Goal: Task Accomplishment & Management: Complete application form

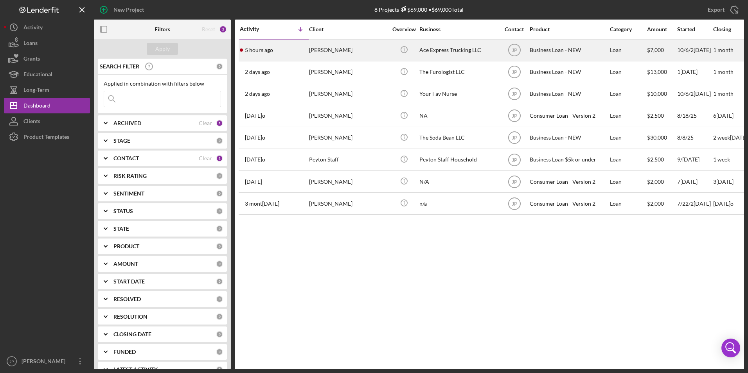
click at [324, 49] on div "[PERSON_NAME]" at bounding box center [348, 50] width 78 height 21
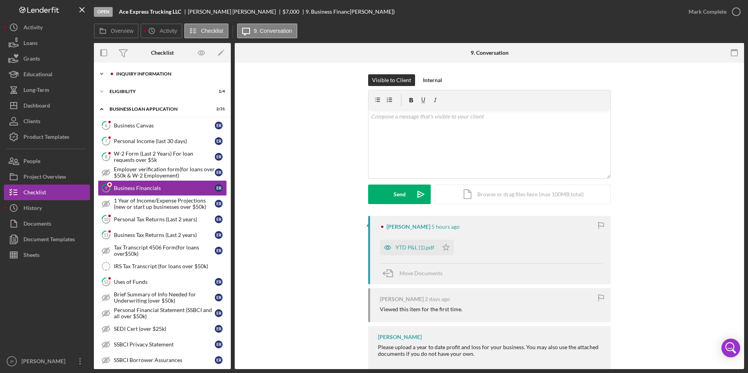
click at [102, 73] on icon "Icon/Expander" at bounding box center [102, 74] width 16 height 16
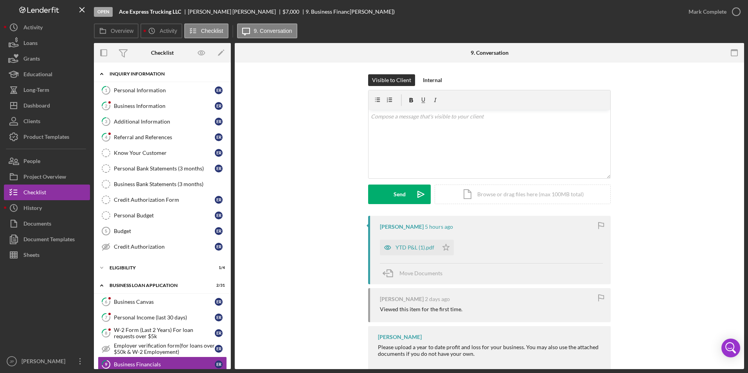
click at [102, 73] on icon "Icon/Expander" at bounding box center [102, 74] width 16 height 16
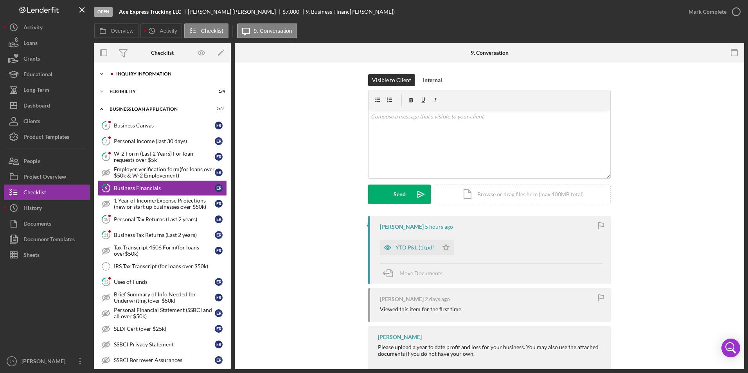
click at [102, 73] on icon "Icon/Expander" at bounding box center [102, 74] width 16 height 16
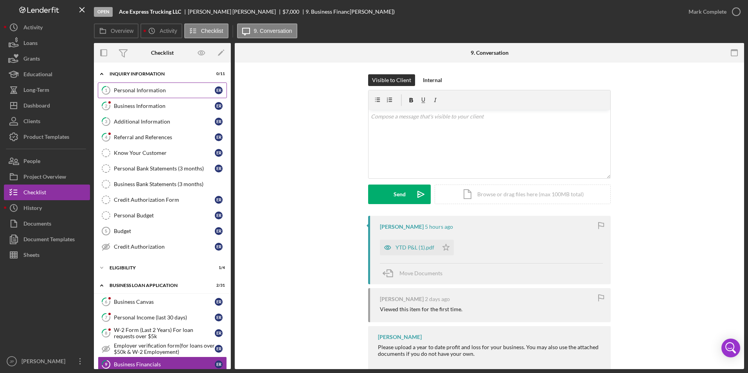
click at [146, 88] on div "Personal Information" at bounding box center [164, 90] width 101 height 6
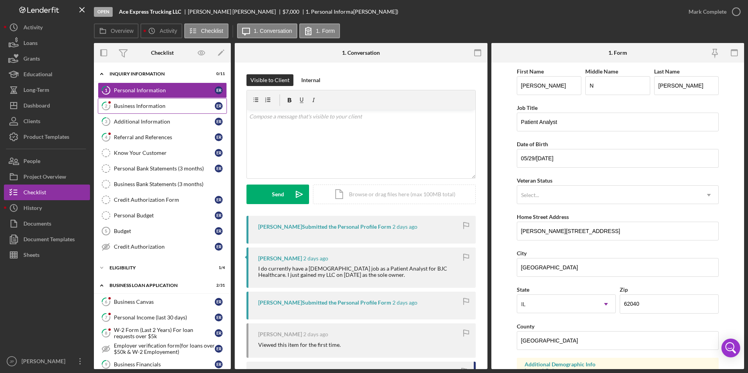
click at [153, 105] on div "Business Information" at bounding box center [164, 106] width 101 height 6
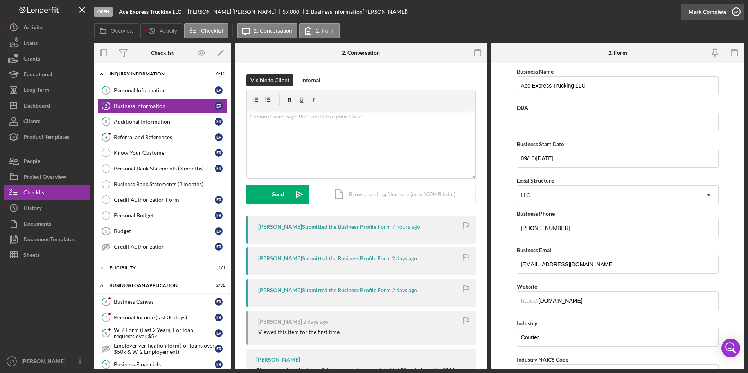
click at [703, 13] on div "Mark Complete" at bounding box center [707, 12] width 38 height 16
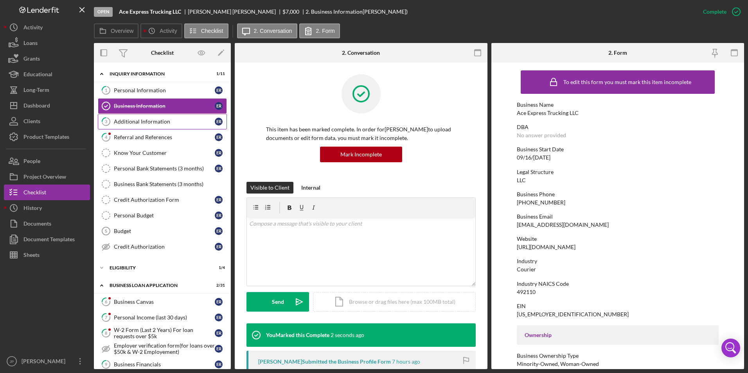
click at [163, 121] on div "Additional Information" at bounding box center [164, 121] width 101 height 6
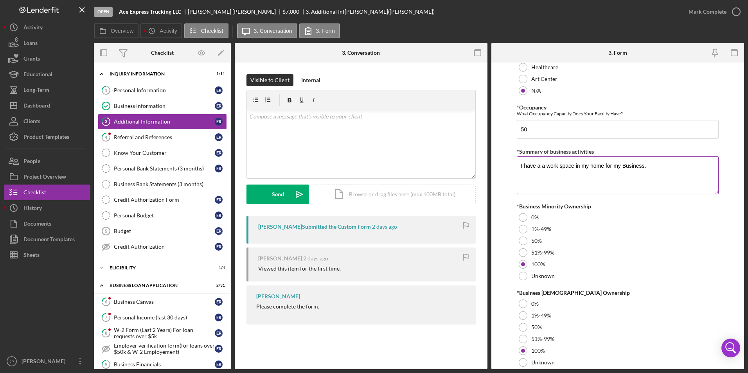
scroll to position [849, 0]
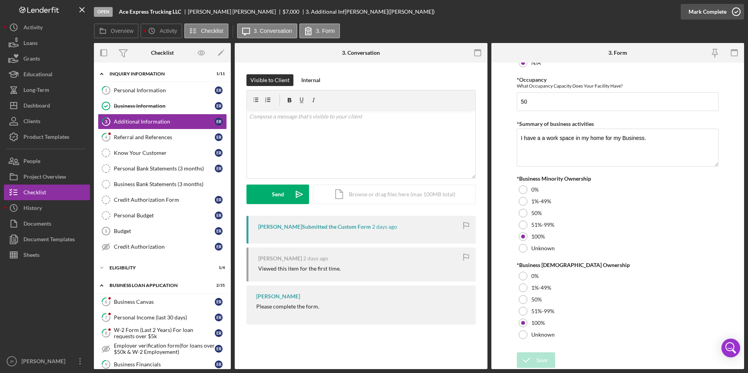
click at [700, 14] on div "Mark Complete" at bounding box center [707, 12] width 38 height 16
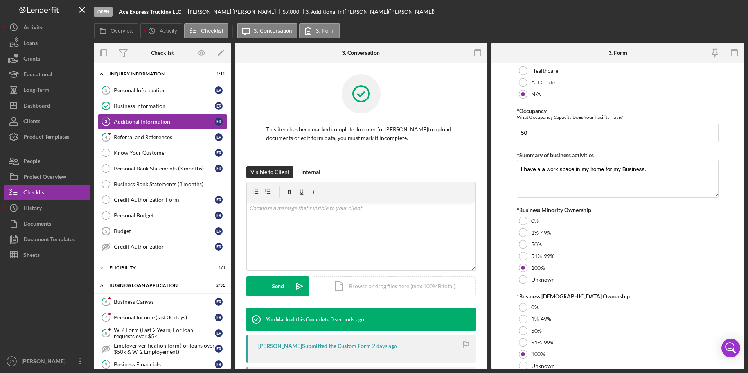
scroll to position [880, 0]
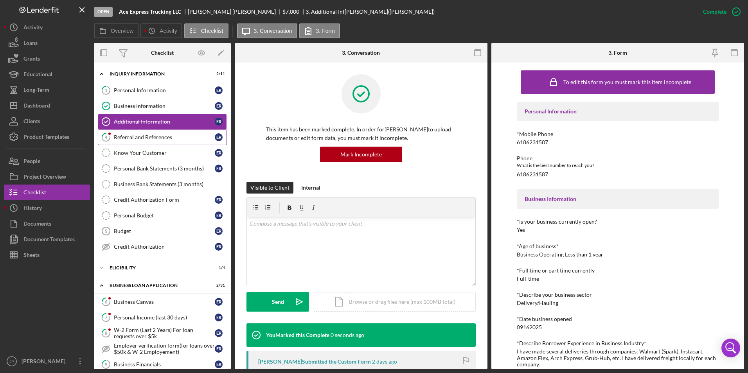
click at [170, 134] on div "Referral and References" at bounding box center [164, 137] width 101 height 6
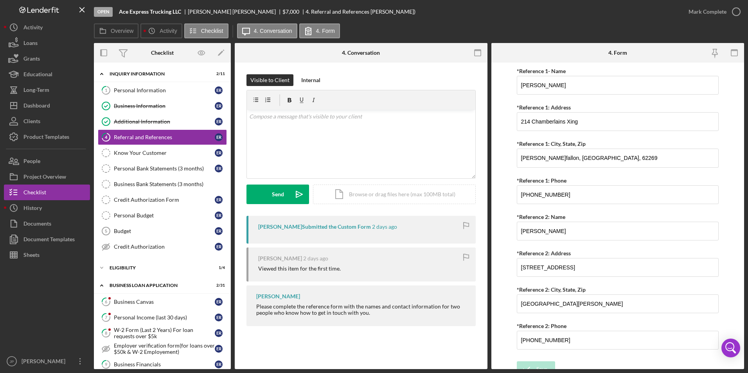
scroll to position [283, 0]
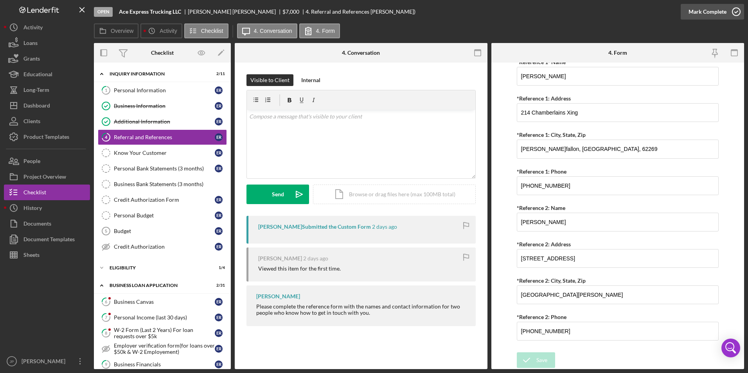
click at [711, 13] on div "Mark Complete" at bounding box center [707, 12] width 38 height 16
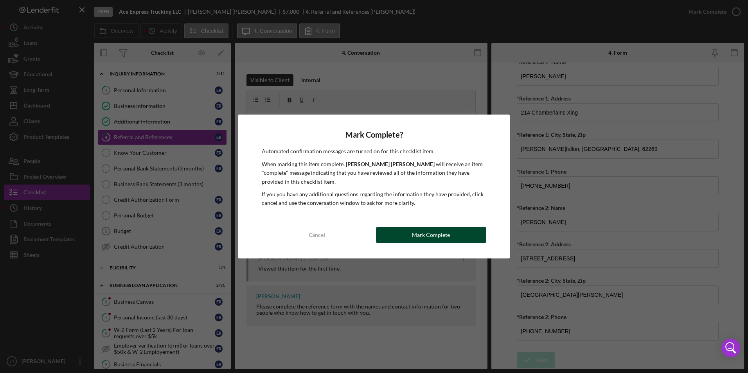
click at [434, 229] on div "Mark Complete" at bounding box center [431, 235] width 38 height 16
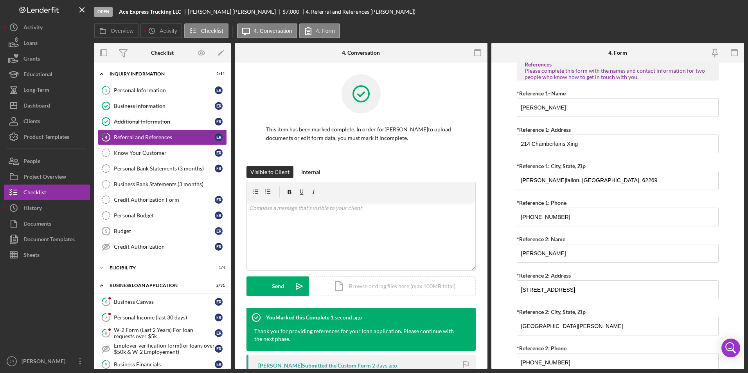
scroll to position [314, 0]
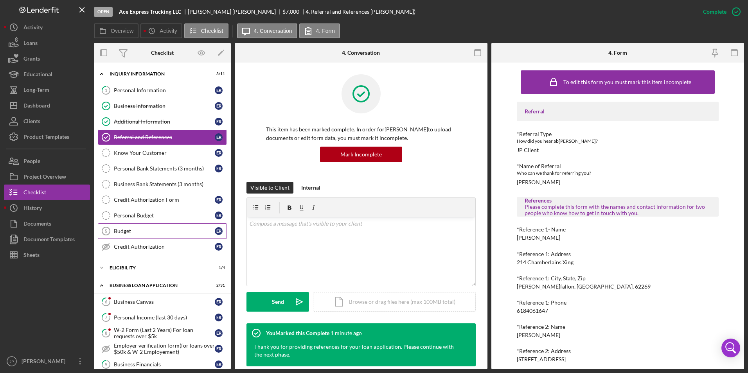
click at [129, 231] on div "Budget" at bounding box center [164, 231] width 101 height 6
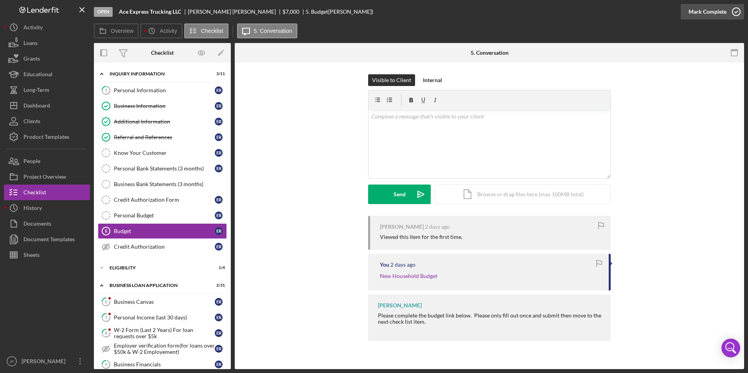
click at [710, 16] on div "Mark Complete" at bounding box center [707, 12] width 38 height 16
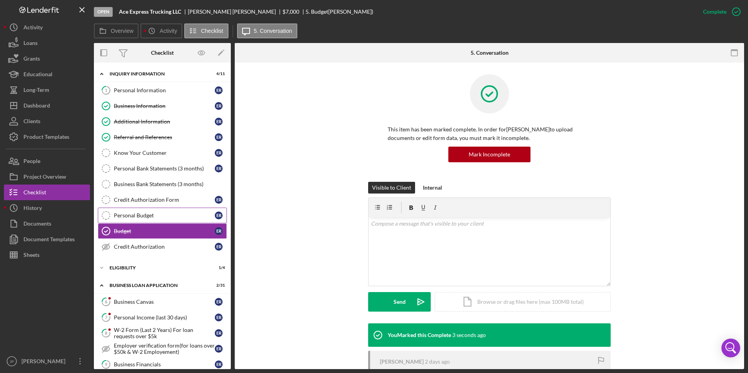
click at [151, 212] on div "Personal Budget" at bounding box center [164, 215] width 101 height 6
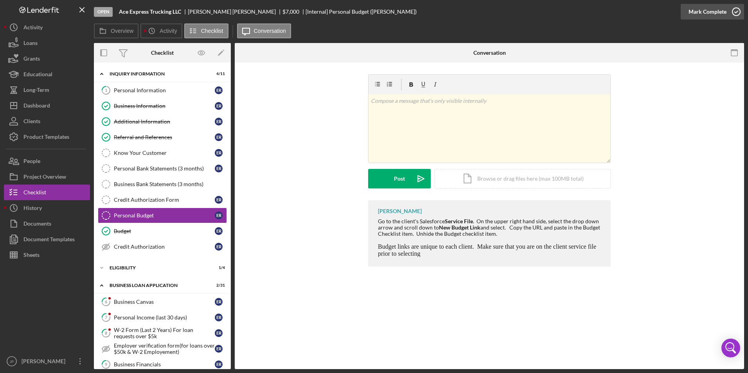
click at [698, 10] on div "Mark Complete" at bounding box center [707, 12] width 38 height 16
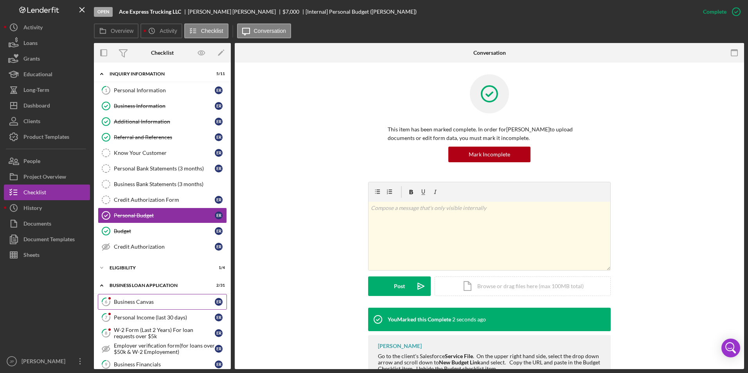
click at [133, 298] on link "6 Business Canvas E R" at bounding box center [162, 302] width 129 height 16
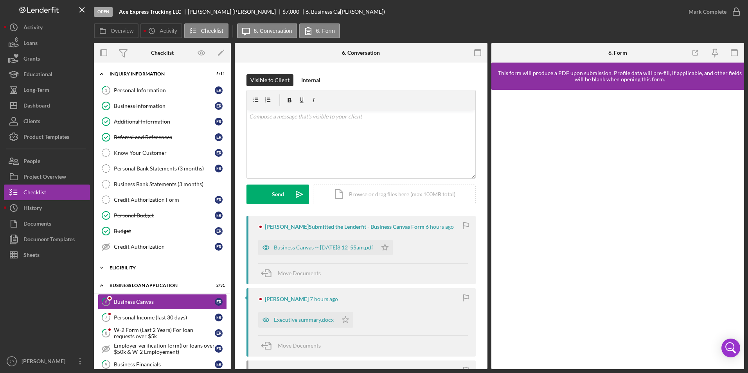
click at [104, 269] on icon "Icon/Expander" at bounding box center [102, 268] width 16 height 16
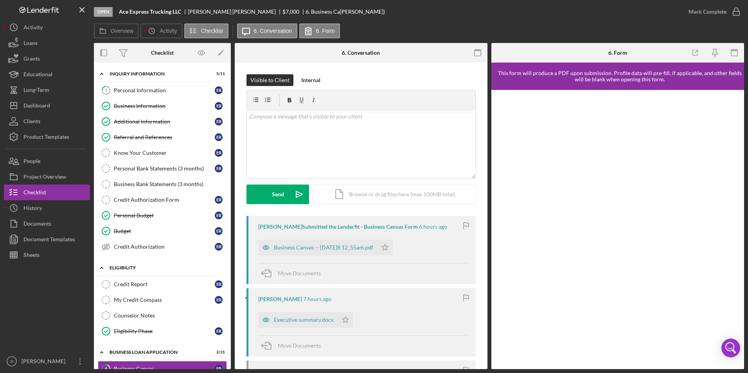
click at [104, 269] on icon "Icon/Expander" at bounding box center [102, 268] width 16 height 16
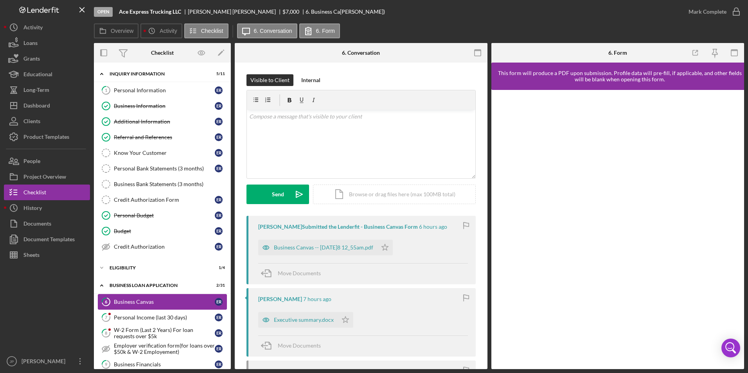
scroll to position [78, 0]
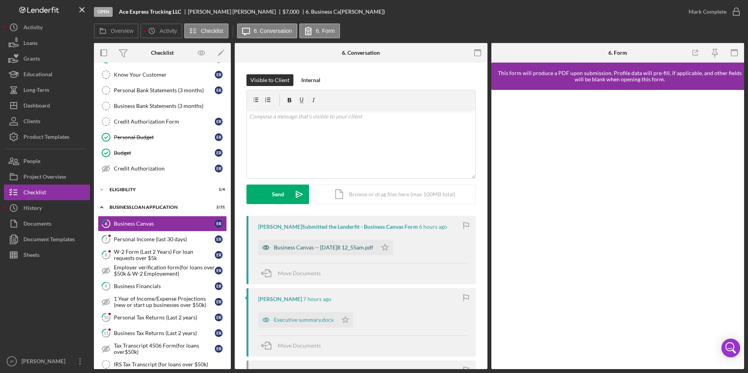
click at [355, 247] on div "Business Canvas -- [DATE]8 12_55am.pdf" at bounding box center [323, 247] width 99 height 6
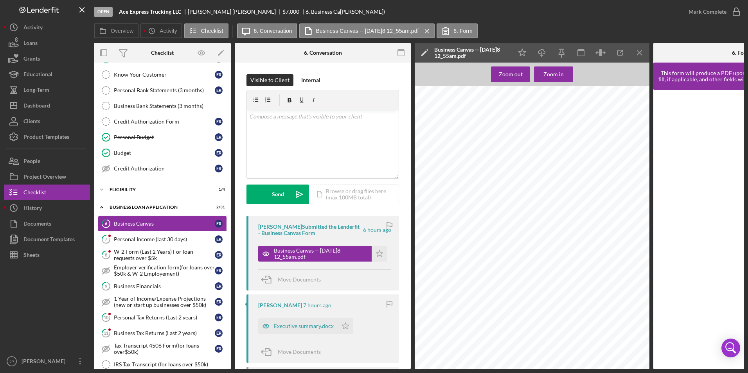
scroll to position [0, 0]
click at [298, 325] on div "Executive summary.docx" at bounding box center [304, 326] width 60 height 6
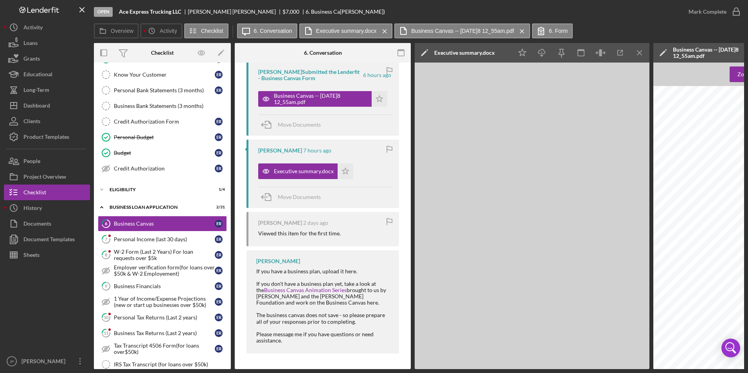
scroll to position [157, 0]
click at [344, 167] on icon "Icon/Star" at bounding box center [345, 171] width 16 height 16
click at [377, 95] on polygon "button" at bounding box center [379, 98] width 7 height 6
click at [709, 13] on div "Mark Complete" at bounding box center [707, 12] width 38 height 16
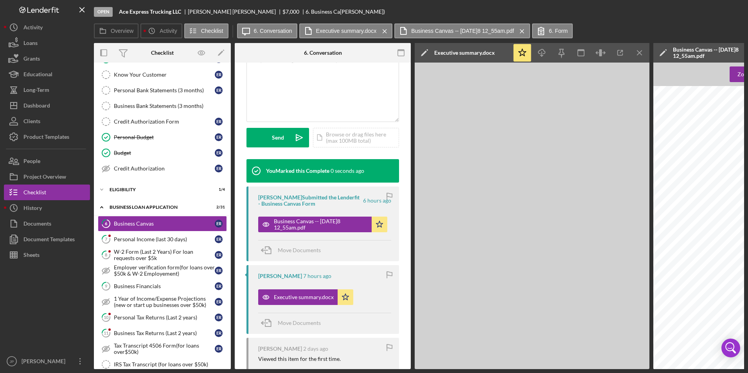
scroll to position [301, 0]
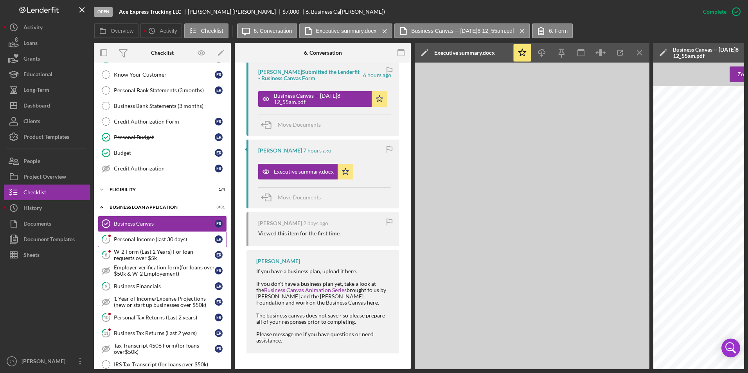
click at [137, 238] on div "Personal Income (last 30 days)" at bounding box center [164, 239] width 101 height 6
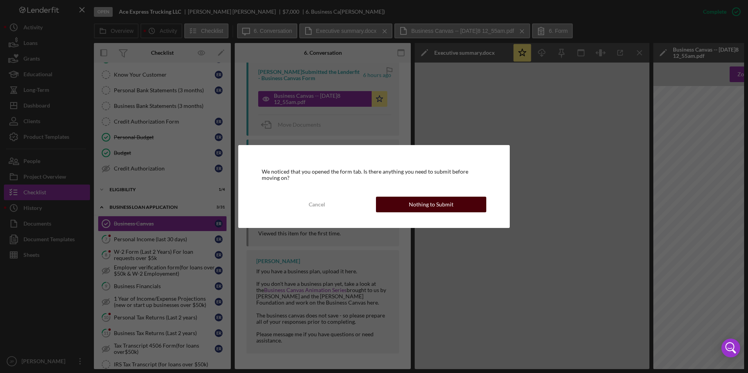
click at [416, 200] on div "Nothing to Submit" at bounding box center [431, 205] width 45 height 16
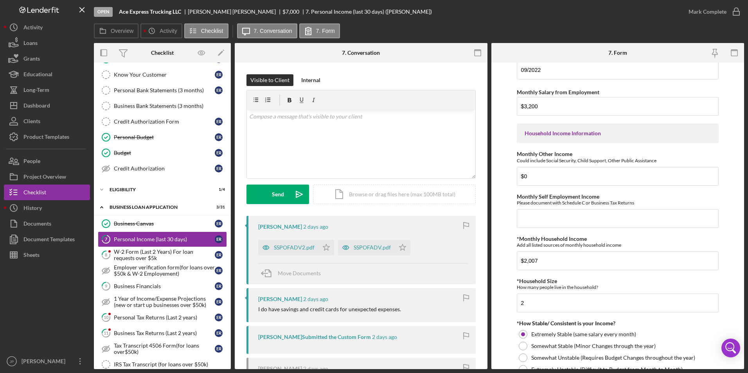
scroll to position [57, 0]
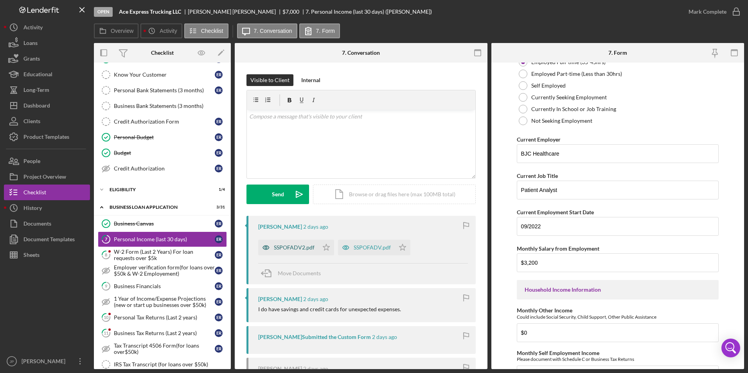
click at [296, 247] on div "SSPOFADV2.pdf" at bounding box center [294, 247] width 41 height 6
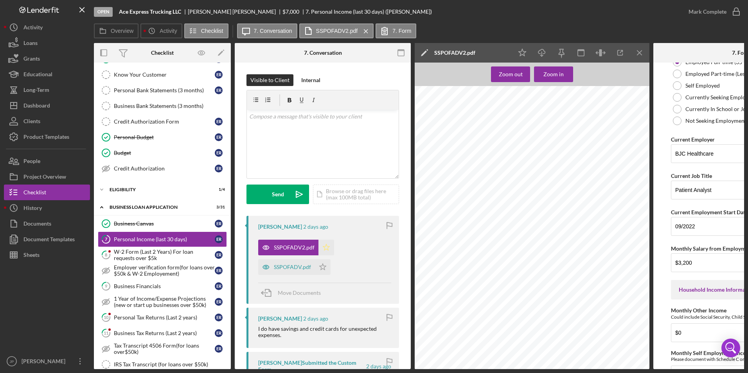
click at [324, 246] on polygon "button" at bounding box center [326, 247] width 7 height 6
click at [292, 266] on div "SSPOFADV.pdf" at bounding box center [292, 267] width 37 height 6
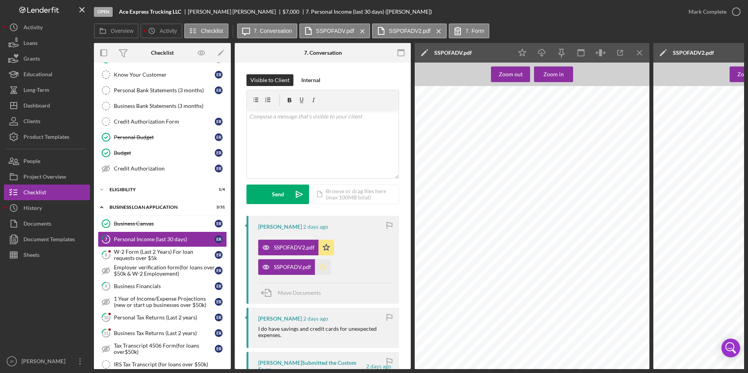
click at [323, 267] on polygon "button" at bounding box center [322, 267] width 7 height 6
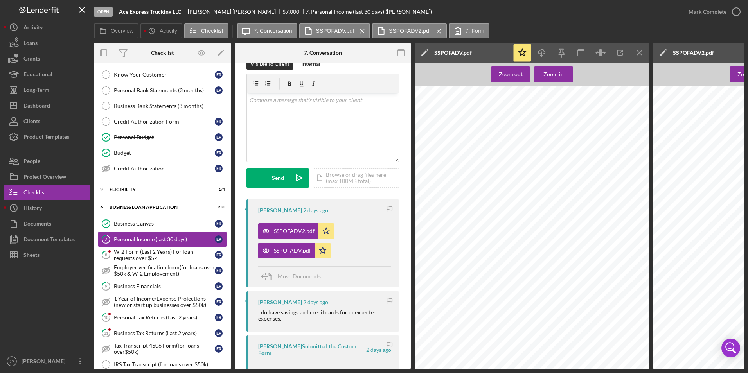
scroll to position [0, 0]
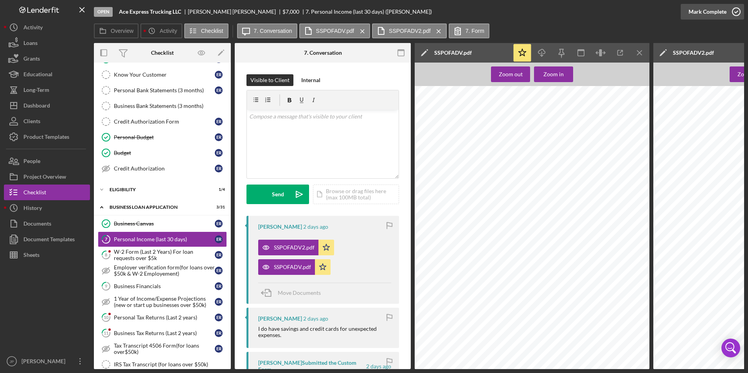
click at [709, 12] on div "Mark Complete" at bounding box center [707, 12] width 38 height 16
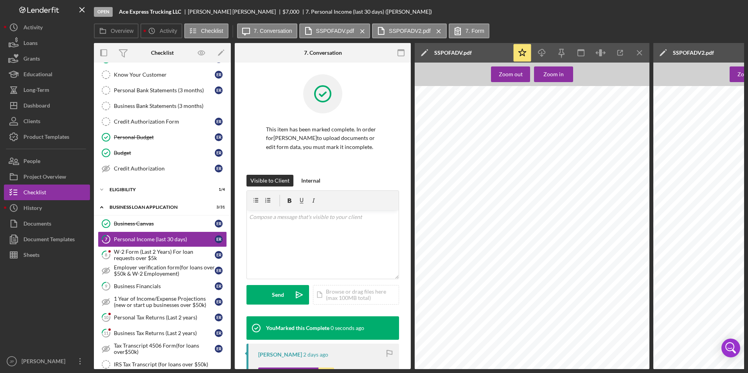
scroll to position [89, 0]
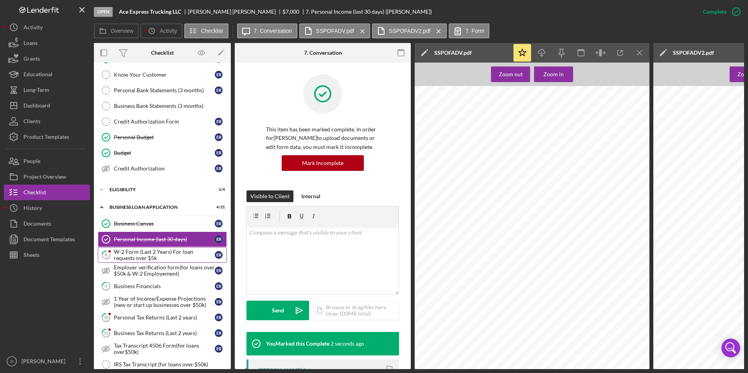
click at [151, 252] on div "W-2 Form (Last 2 Years) For loan requests over $5k" at bounding box center [164, 255] width 101 height 13
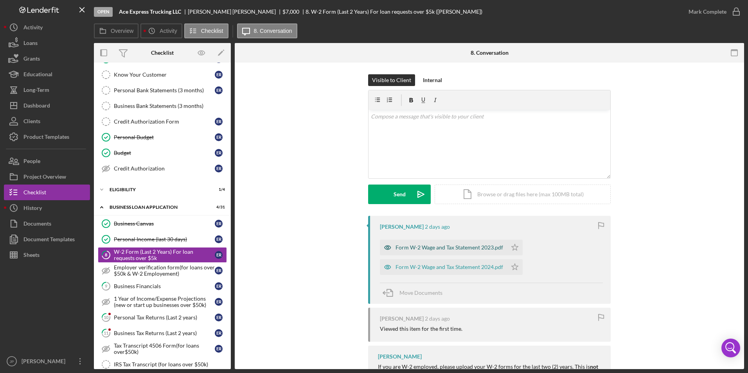
click at [419, 248] on div "Form W-2 Wage and Tax Statement 2023.pdf" at bounding box center [449, 247] width 108 height 6
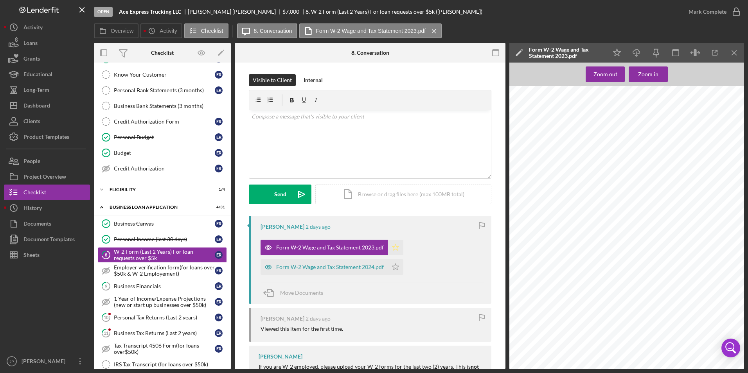
click at [396, 249] on icon "Icon/Star" at bounding box center [395, 248] width 16 height 16
click at [362, 267] on div "Form W-2 Wage and Tax Statement 2024.pdf" at bounding box center [330, 267] width 108 height 6
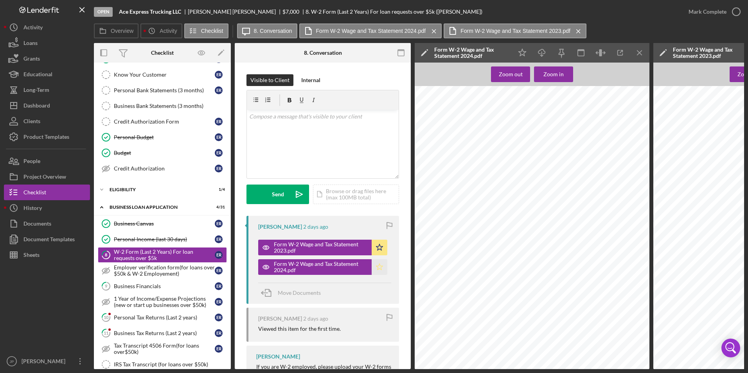
click at [375, 268] on icon "Icon/Star" at bounding box center [379, 267] width 16 height 16
click at [695, 14] on div "Mark Complete" at bounding box center [707, 12] width 38 height 16
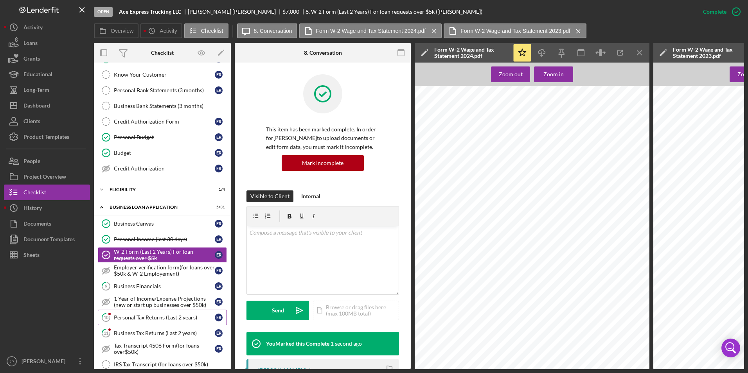
click at [134, 321] on link "10 Personal Tax Returns (Last 2 years) E R" at bounding box center [162, 318] width 129 height 16
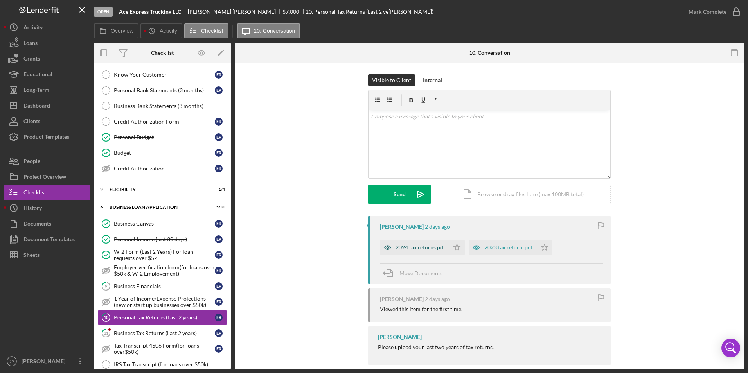
click at [427, 249] on div "2024 tax returns.pdf" at bounding box center [420, 247] width 50 height 6
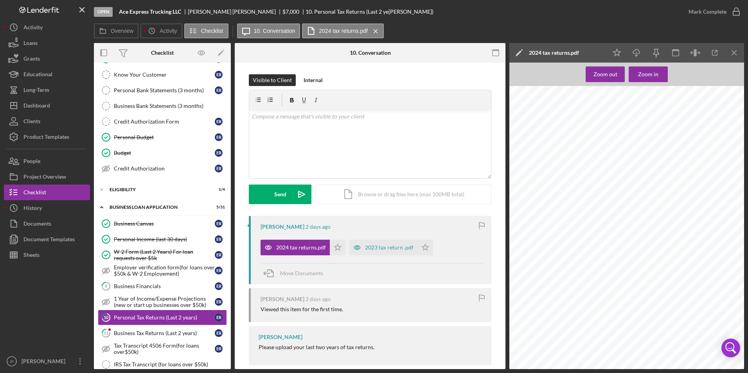
scroll to position [1173, 0]
click at [334, 246] on icon "Icon/Star" at bounding box center [338, 248] width 16 height 16
click at [380, 244] on div "2023 tax return .pdf" at bounding box center [389, 247] width 48 height 6
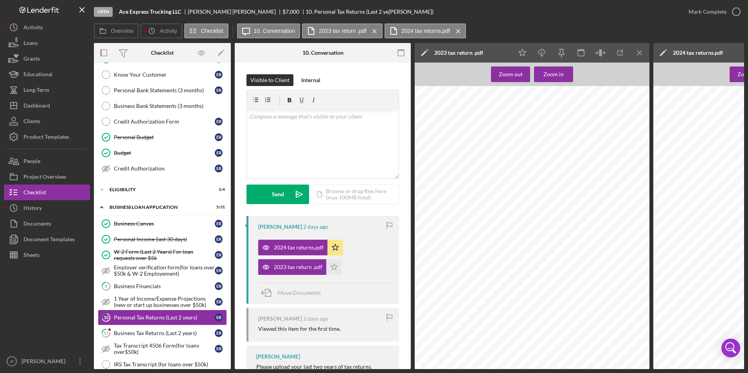
scroll to position [13382, 0]
click at [332, 265] on icon "Icon/Star" at bounding box center [334, 267] width 16 height 16
click at [704, 11] on div "Mark Complete" at bounding box center [707, 12] width 38 height 16
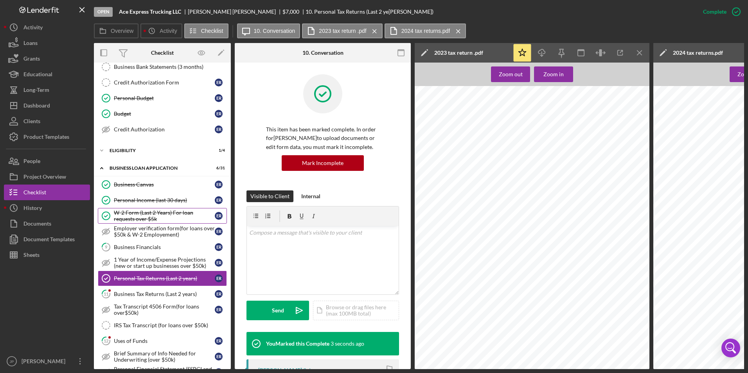
scroll to position [156, 0]
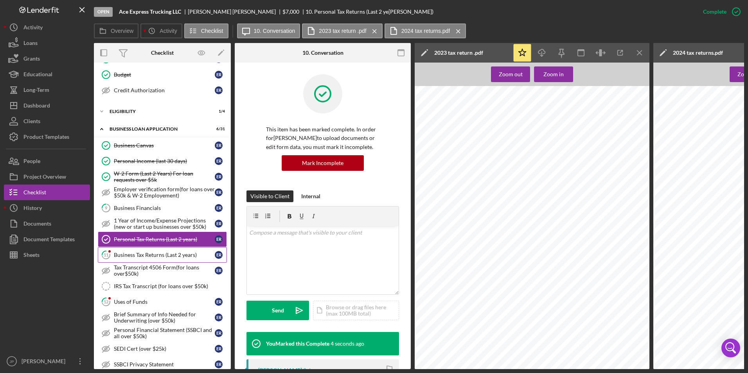
click at [187, 255] on div "Business Tax Returns (Last 2 years)" at bounding box center [164, 255] width 101 height 6
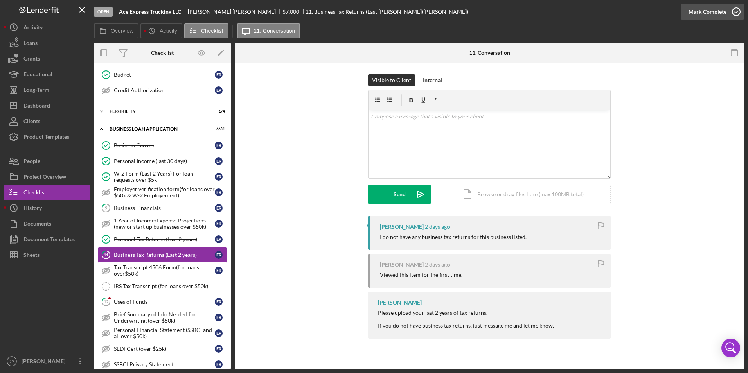
click at [720, 11] on div "Mark Complete" at bounding box center [707, 12] width 38 height 16
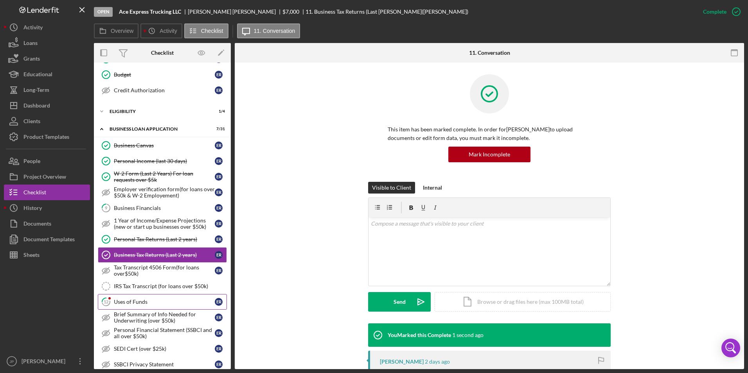
click at [156, 303] on div "Uses of Funds" at bounding box center [164, 302] width 101 height 6
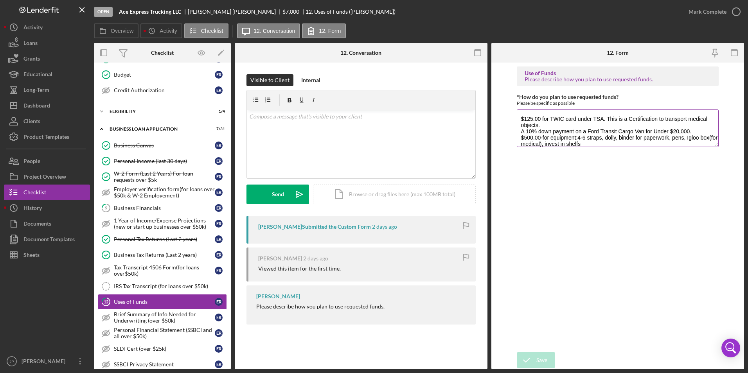
scroll to position [6, 0]
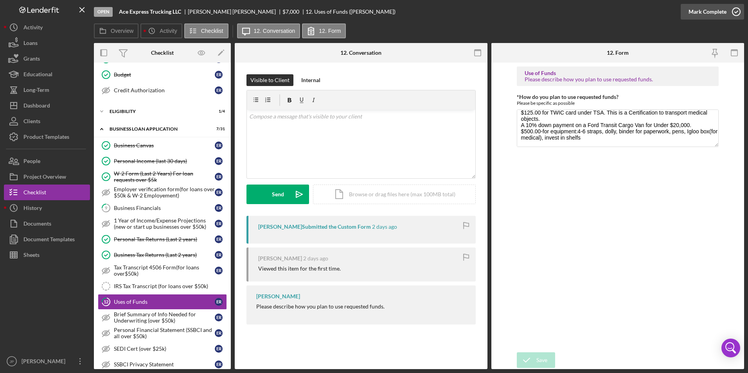
click at [714, 16] on div "Mark Complete" at bounding box center [707, 12] width 38 height 16
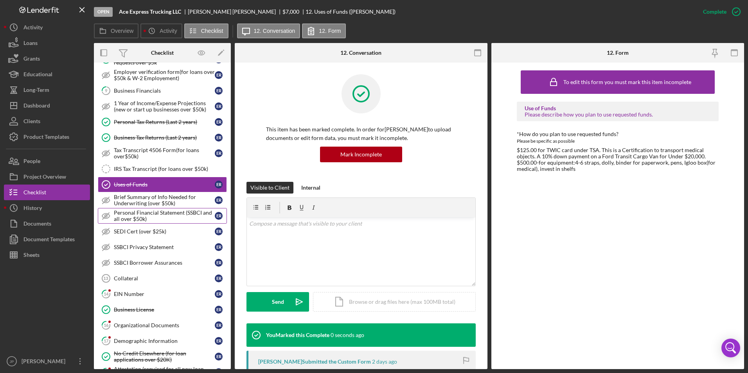
scroll to position [313, 0]
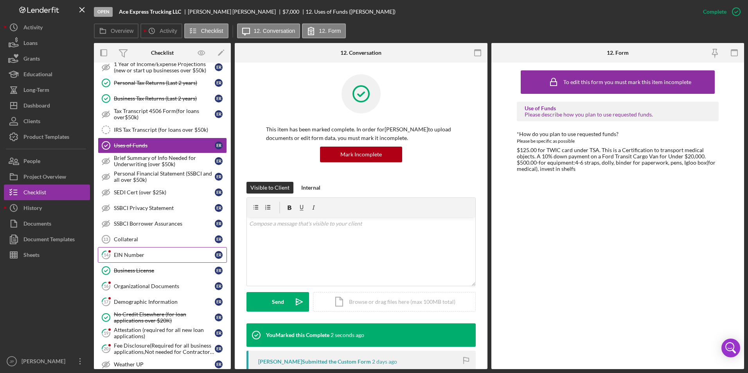
click at [173, 253] on div "EIN Number" at bounding box center [164, 255] width 101 height 6
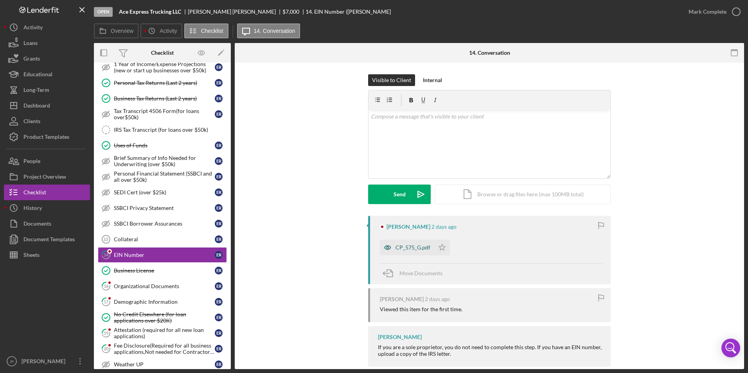
click at [413, 252] on div "CP_575_G.pdf" at bounding box center [407, 248] width 54 height 16
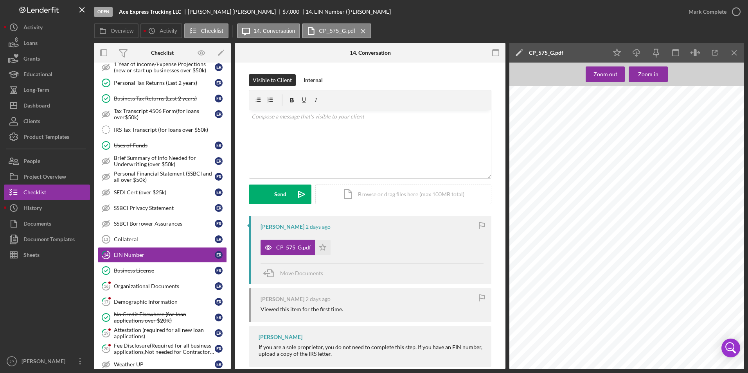
scroll to position [235, 0]
click at [323, 249] on icon "Icon/Star" at bounding box center [323, 248] width 16 height 16
click at [702, 13] on div "Mark Complete" at bounding box center [707, 12] width 38 height 16
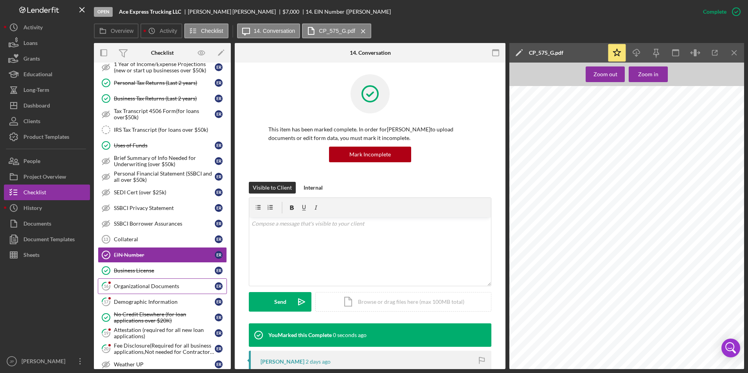
click at [143, 288] on div "Organizational Documents" at bounding box center [164, 286] width 101 height 6
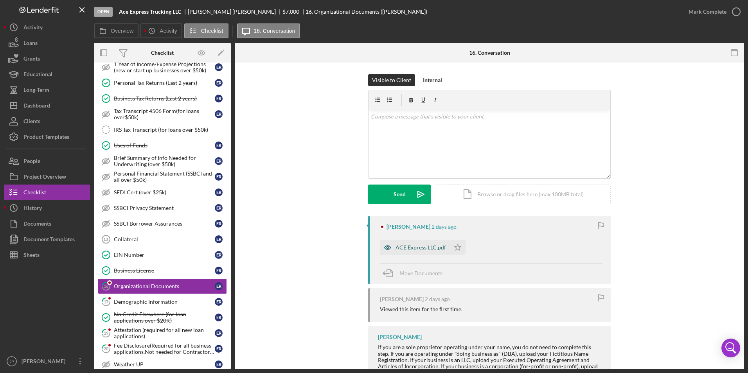
click at [420, 249] on div "ACE Express LLC.pdf" at bounding box center [420, 247] width 50 height 6
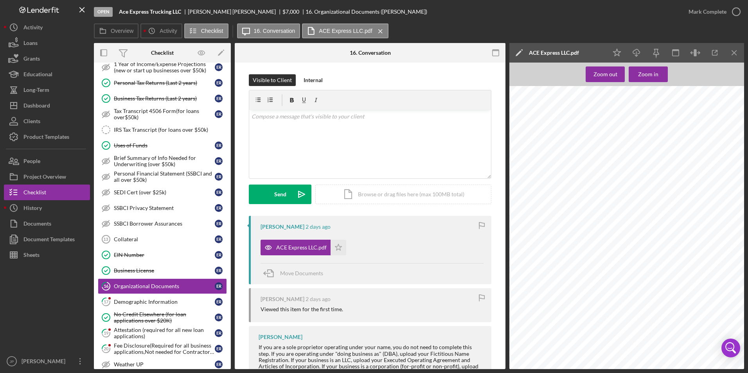
scroll to position [32, 0]
click at [334, 249] on icon "Icon/Star" at bounding box center [338, 248] width 16 height 16
click at [715, 14] on div "Mark Complete" at bounding box center [707, 12] width 38 height 16
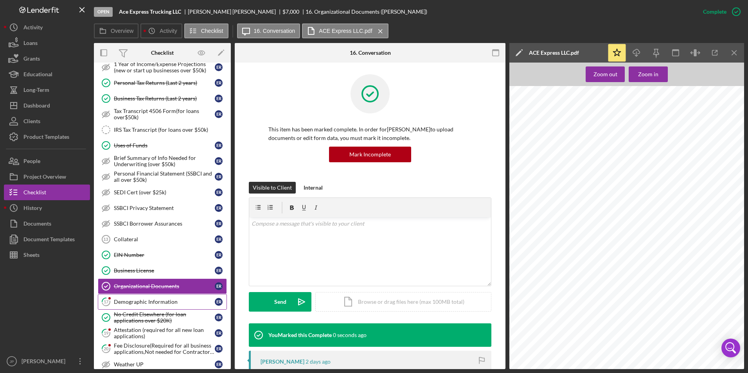
click at [133, 302] on div "Demographic Information" at bounding box center [164, 302] width 101 height 6
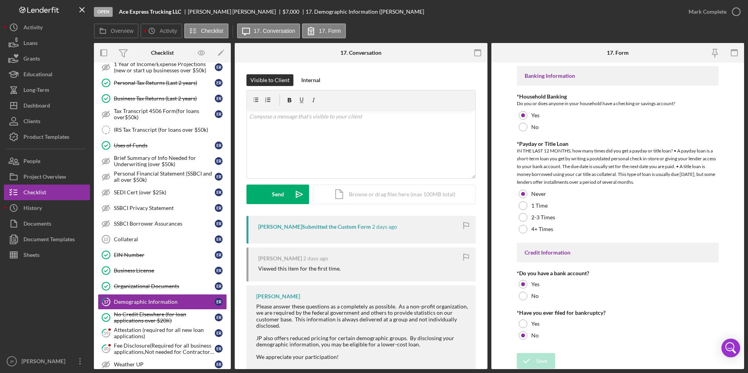
scroll to position [16, 0]
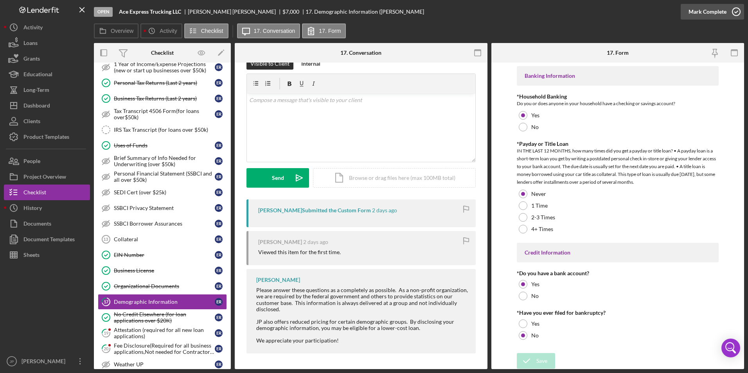
click at [707, 14] on div "Mark Complete" at bounding box center [707, 12] width 38 height 16
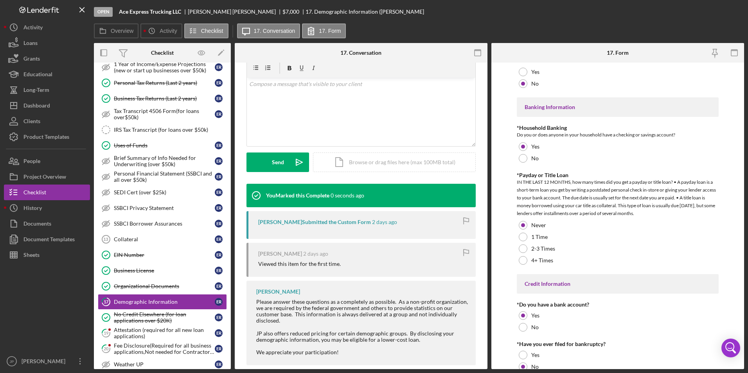
scroll to position [1551, 0]
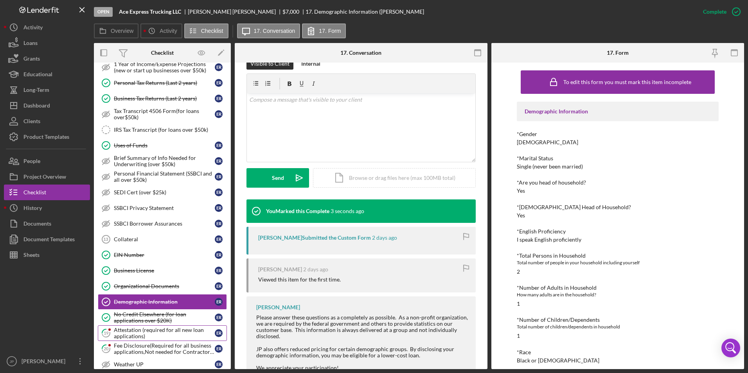
click at [154, 334] on div "Attestation (required for all new loan applications)" at bounding box center [164, 333] width 101 height 13
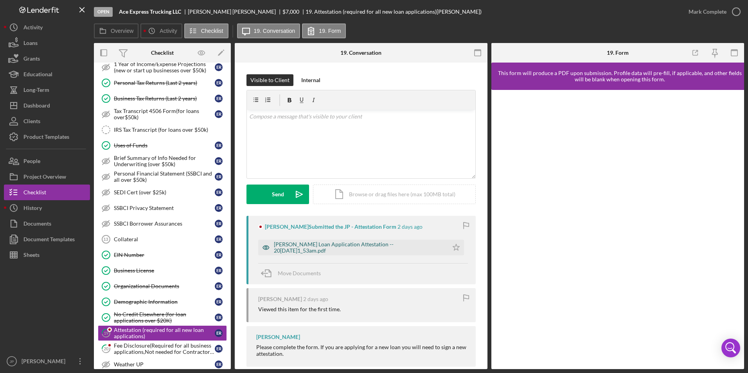
click at [323, 246] on div "[PERSON_NAME] Loan Application Attestation -- 20[DATE]1_53am.pdf" at bounding box center [359, 247] width 170 height 13
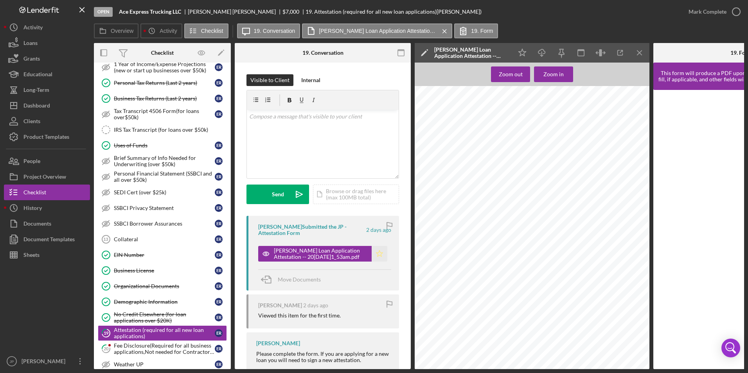
click at [378, 254] on icon "Icon/Star" at bounding box center [379, 254] width 16 height 16
click at [710, 9] on div "Mark Complete" at bounding box center [707, 12] width 38 height 16
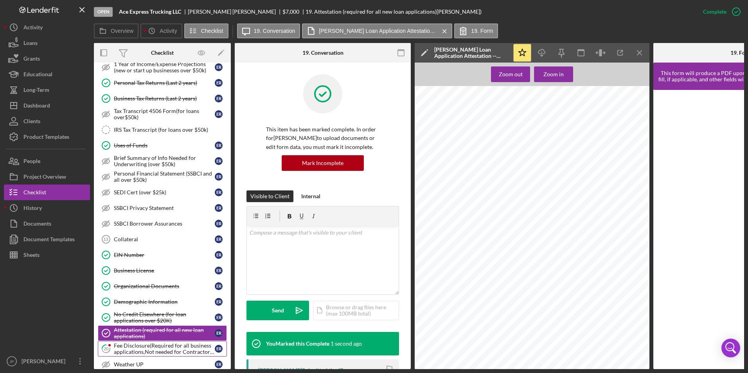
click at [136, 348] on div "Fee Disclosure(Required for all business applications,Not needed for Contractor…" at bounding box center [164, 349] width 101 height 13
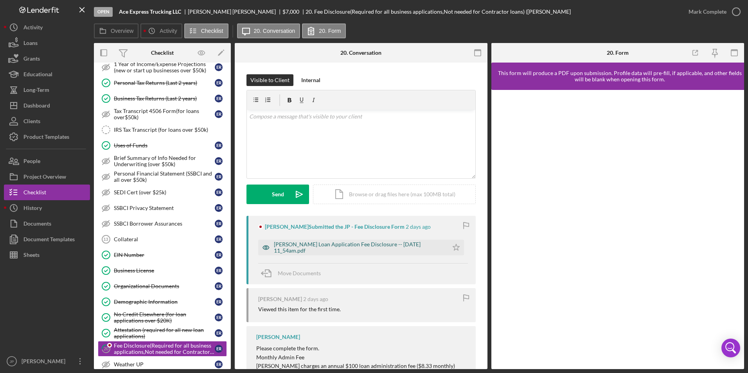
click at [354, 248] on div "[PERSON_NAME] Loan Application Fee Disclosure -- [DATE] 11_54am.pdf" at bounding box center [359, 247] width 170 height 13
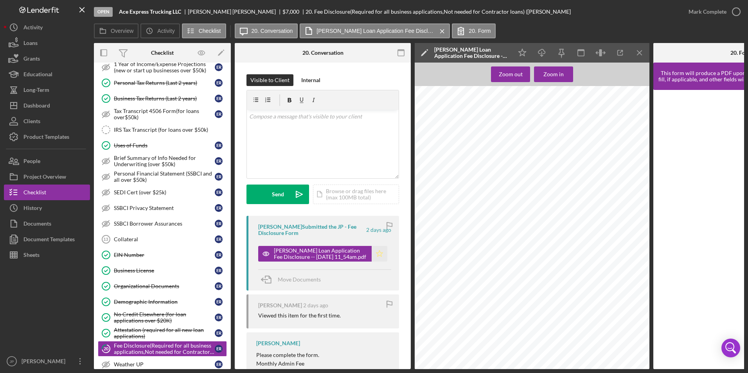
click at [374, 253] on icon "Icon/Star" at bounding box center [379, 254] width 16 height 16
click at [698, 12] on div "Mark Complete" at bounding box center [707, 12] width 38 height 16
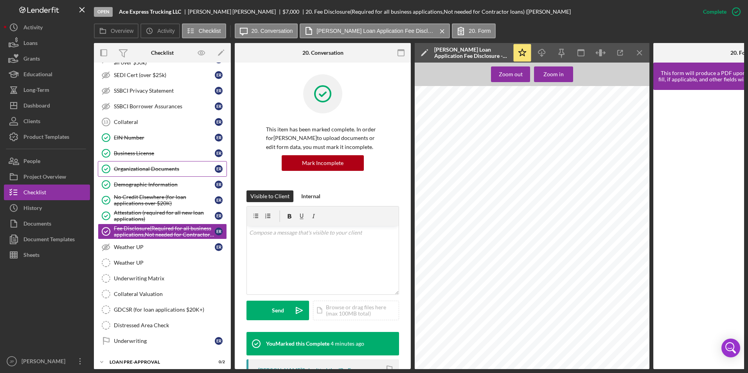
scroll to position [469, 0]
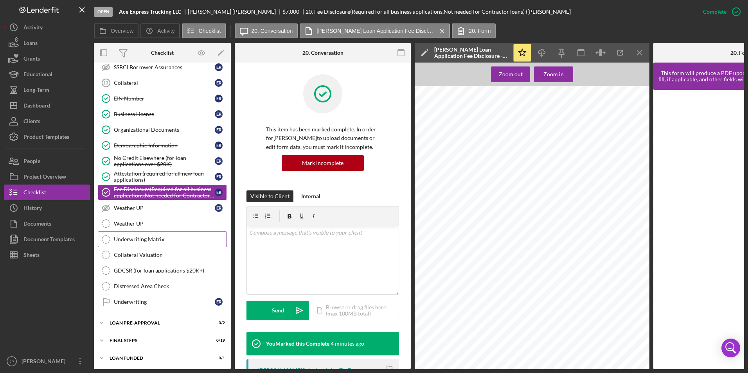
click at [133, 239] on div "Underwriting Matrix" at bounding box center [170, 239] width 113 height 6
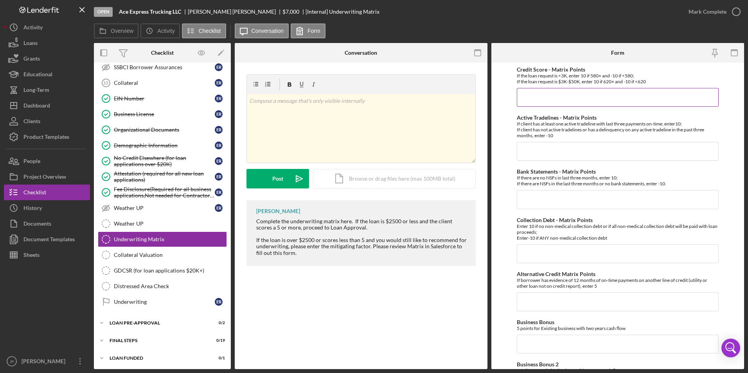
click at [619, 97] on input "Credit Score - Matrix Points" at bounding box center [617, 97] width 202 height 19
type input "-10"
type input "10"
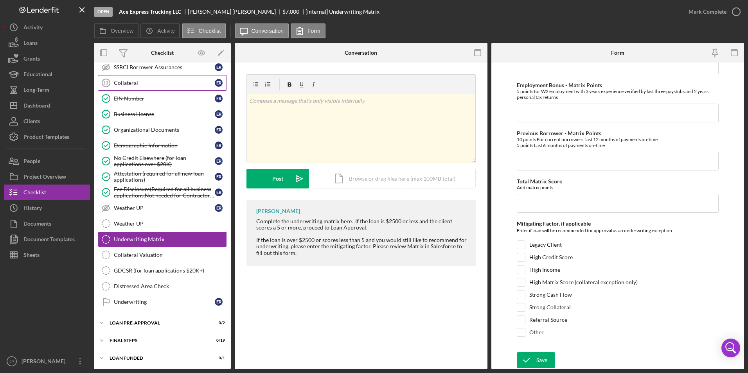
scroll to position [236, 0]
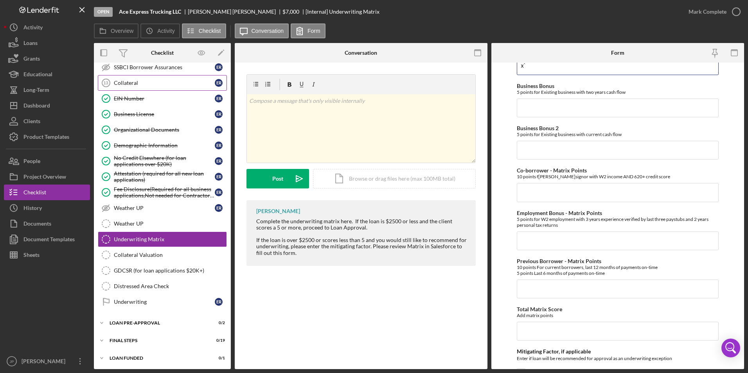
type input "x"
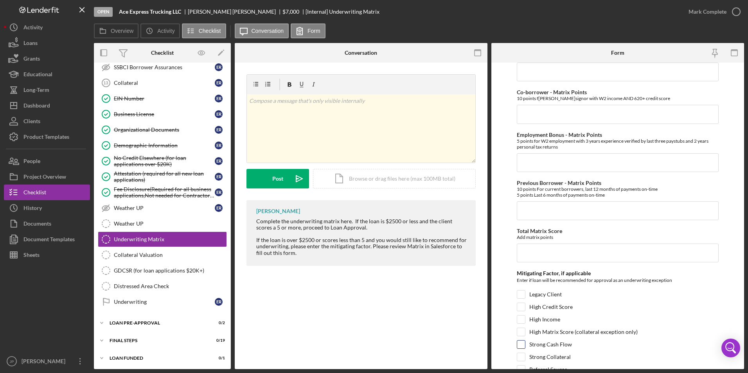
scroll to position [364, 0]
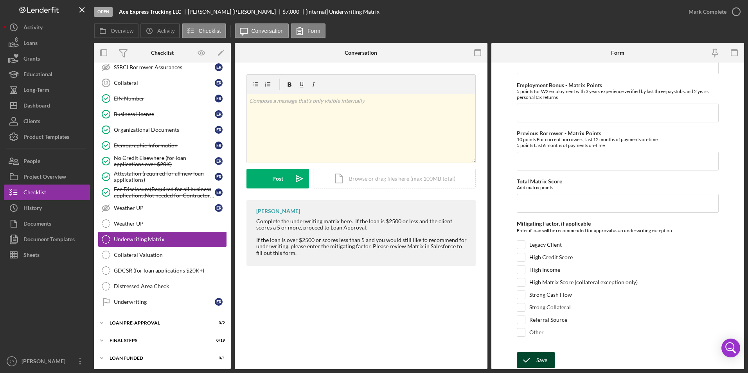
click at [533, 357] on icon "submit" at bounding box center [526, 360] width 20 height 20
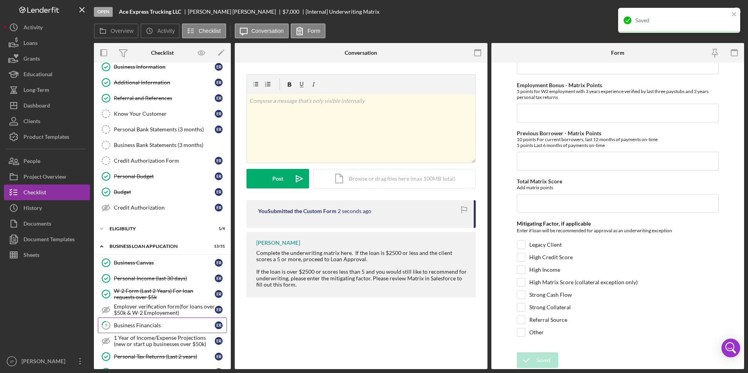
scroll to position [0, 0]
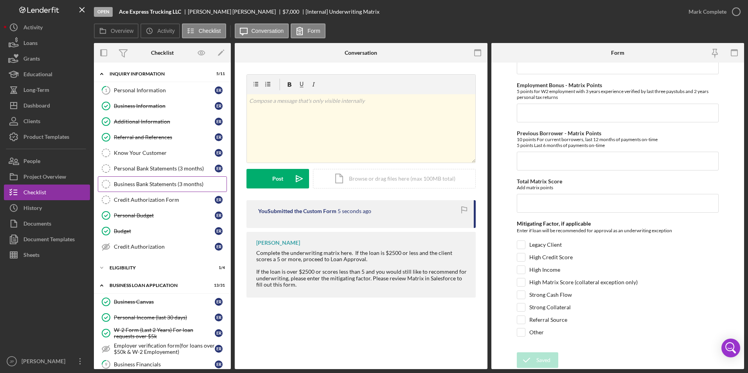
click at [160, 187] on div "Business Bank Statements (3 months)" at bounding box center [170, 184] width 113 height 6
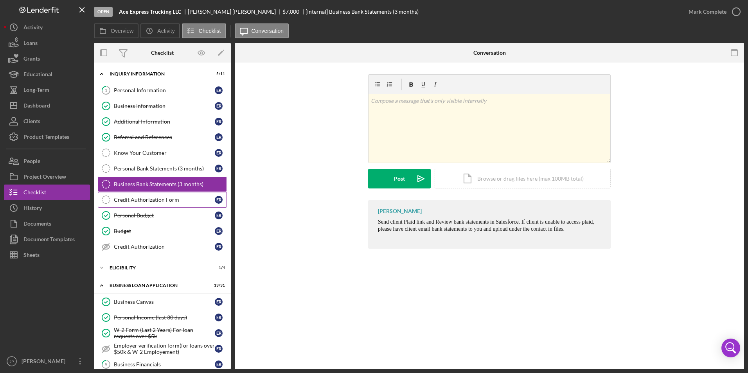
click at [161, 196] on link "Credit Authorization Form Credit Authorization Form E R" at bounding box center [162, 200] width 129 height 16
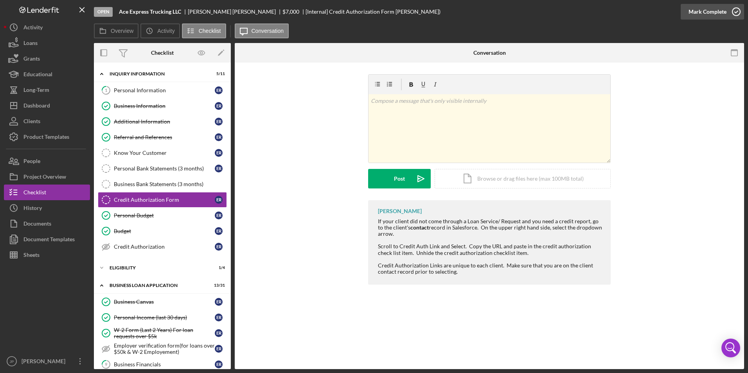
click at [703, 13] on div "Mark Complete" at bounding box center [707, 12] width 38 height 16
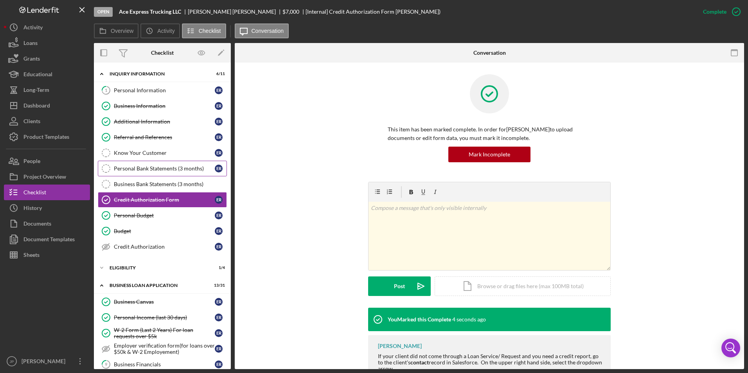
click at [167, 172] on div "Personal Bank Statements (3 months)" at bounding box center [164, 168] width 101 height 6
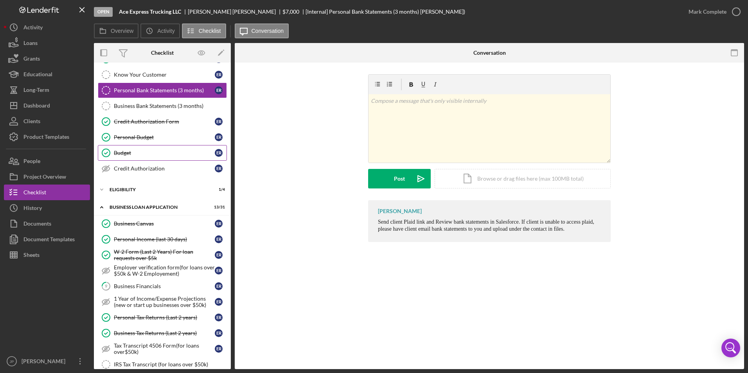
scroll to position [117, 0]
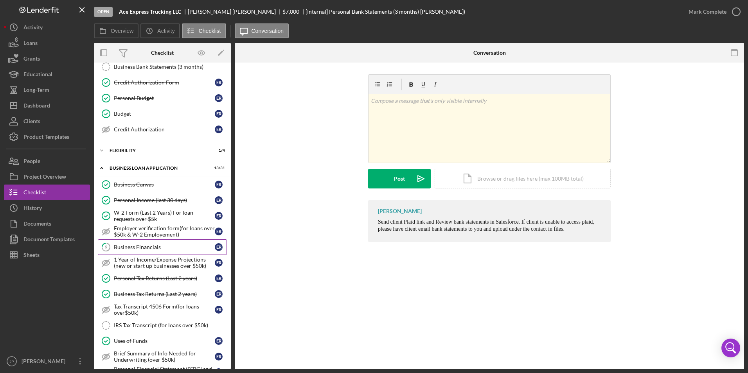
click at [151, 245] on div "Business Financials" at bounding box center [164, 247] width 101 height 6
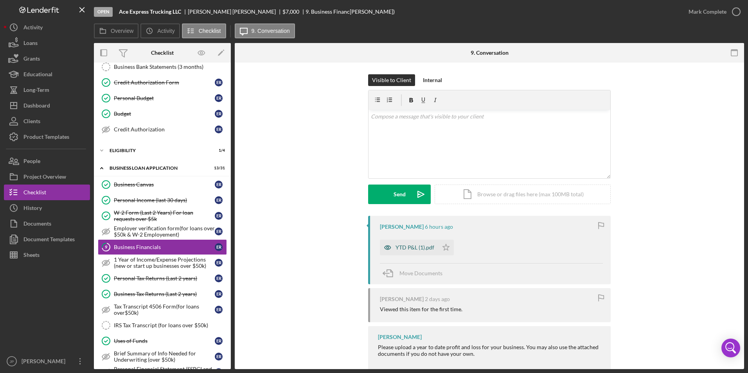
click at [406, 250] on div "YTD P&L (1).pdf" at bounding box center [414, 247] width 39 height 6
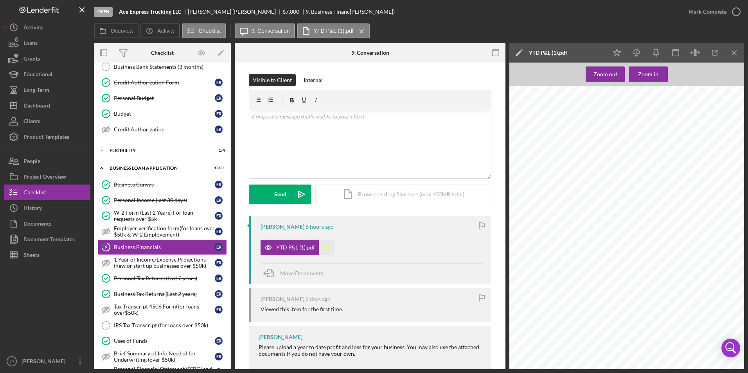
click at [324, 249] on icon "Icon/Star" at bounding box center [327, 248] width 16 height 16
click at [715, 16] on div "Mark Complete" at bounding box center [707, 12] width 38 height 16
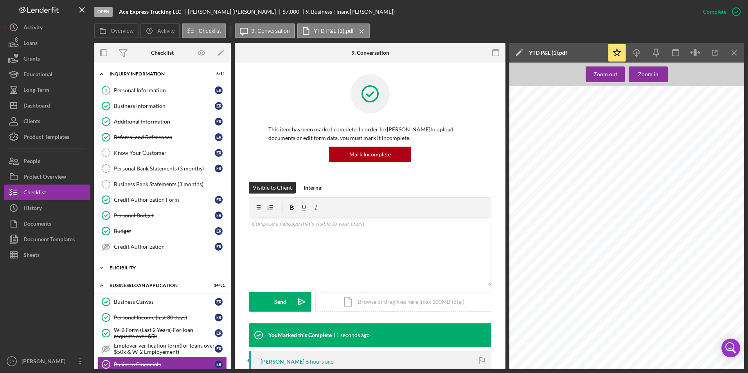
click at [103, 269] on icon "Icon/Expander" at bounding box center [102, 268] width 16 height 16
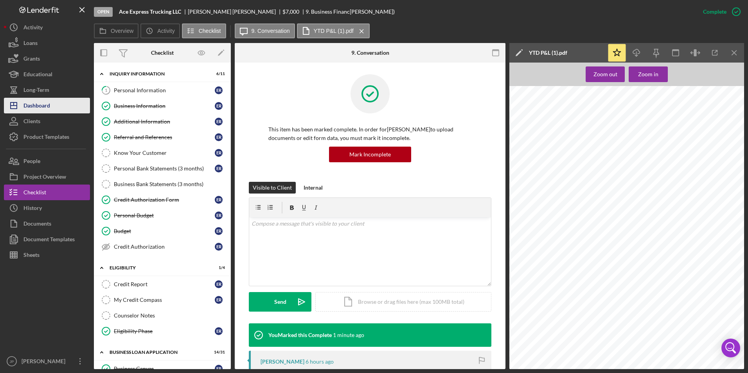
click at [46, 102] on div "Dashboard" at bounding box center [36, 107] width 27 height 18
